Goal: Find specific page/section: Find specific page/section

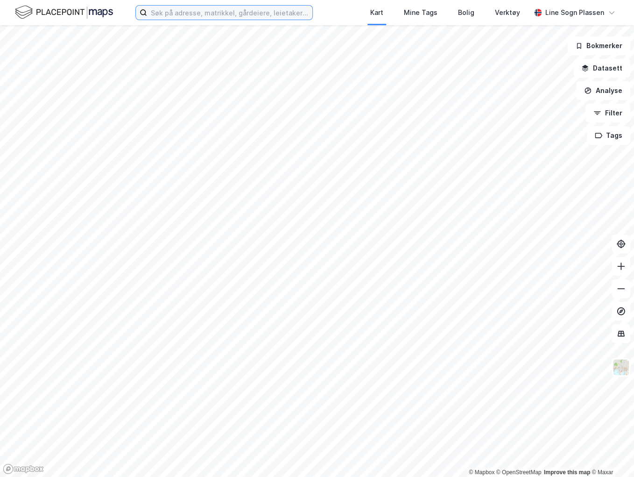
click at [226, 15] on input at bounding box center [229, 13] width 165 height 14
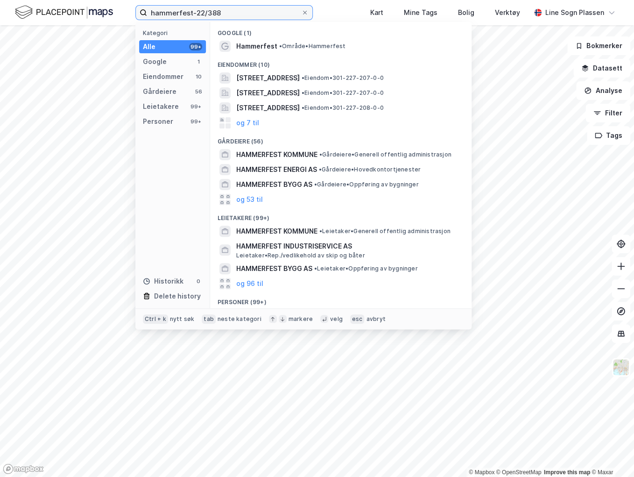
type input "hammerfest-22/388"
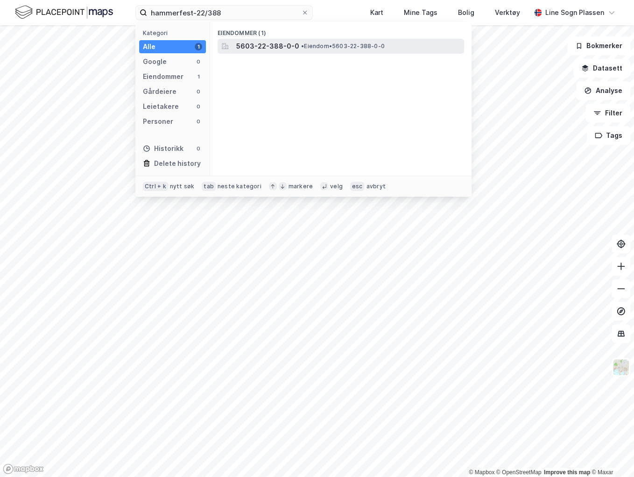
click at [273, 46] on span "5603-22-388-0-0" at bounding box center [267, 46] width 63 height 11
